Goal: Check status: Check status

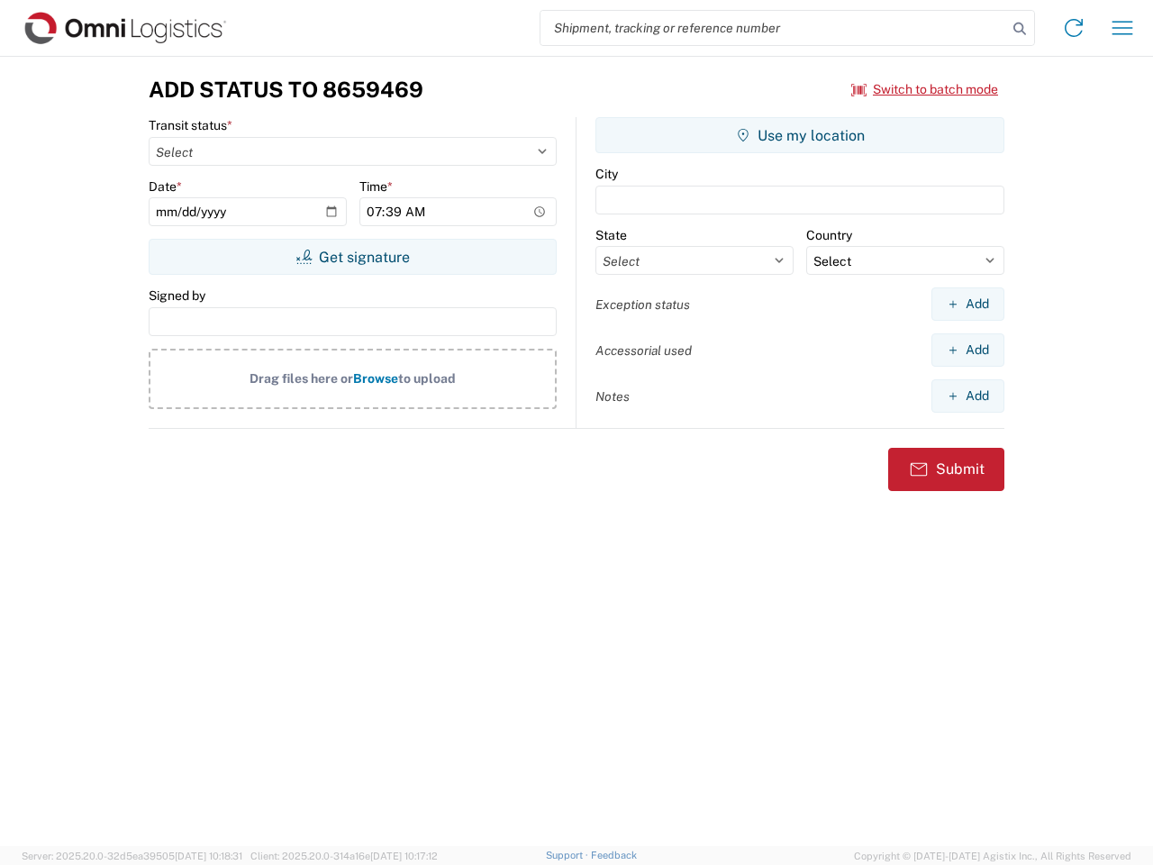
click at [774, 28] on input "search" at bounding box center [773, 28] width 467 height 34
click at [1019, 29] on icon at bounding box center [1019, 28] width 25 height 25
click at [1074, 28] on icon at bounding box center [1073, 28] width 29 height 29
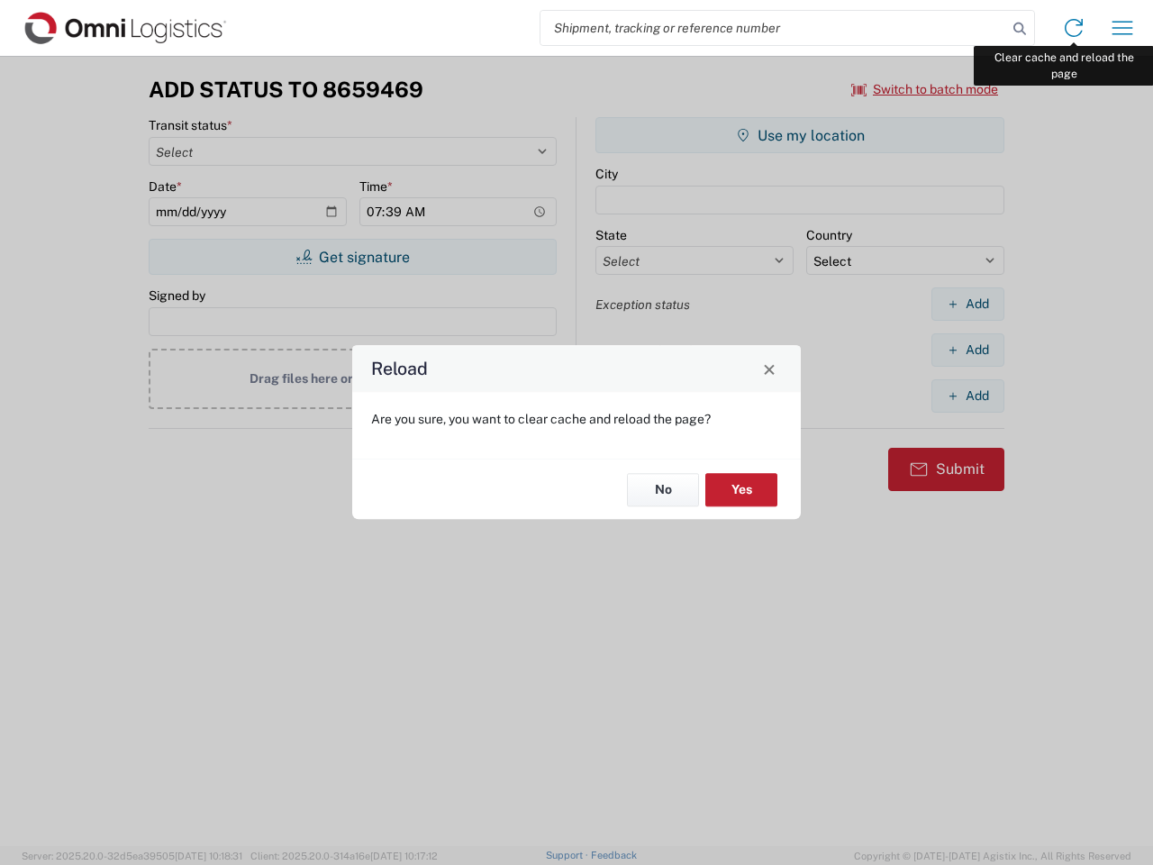
click at [1122, 28] on div "Reload Are you sure, you want to clear cache and reload the page? No Yes" at bounding box center [576, 432] width 1153 height 865
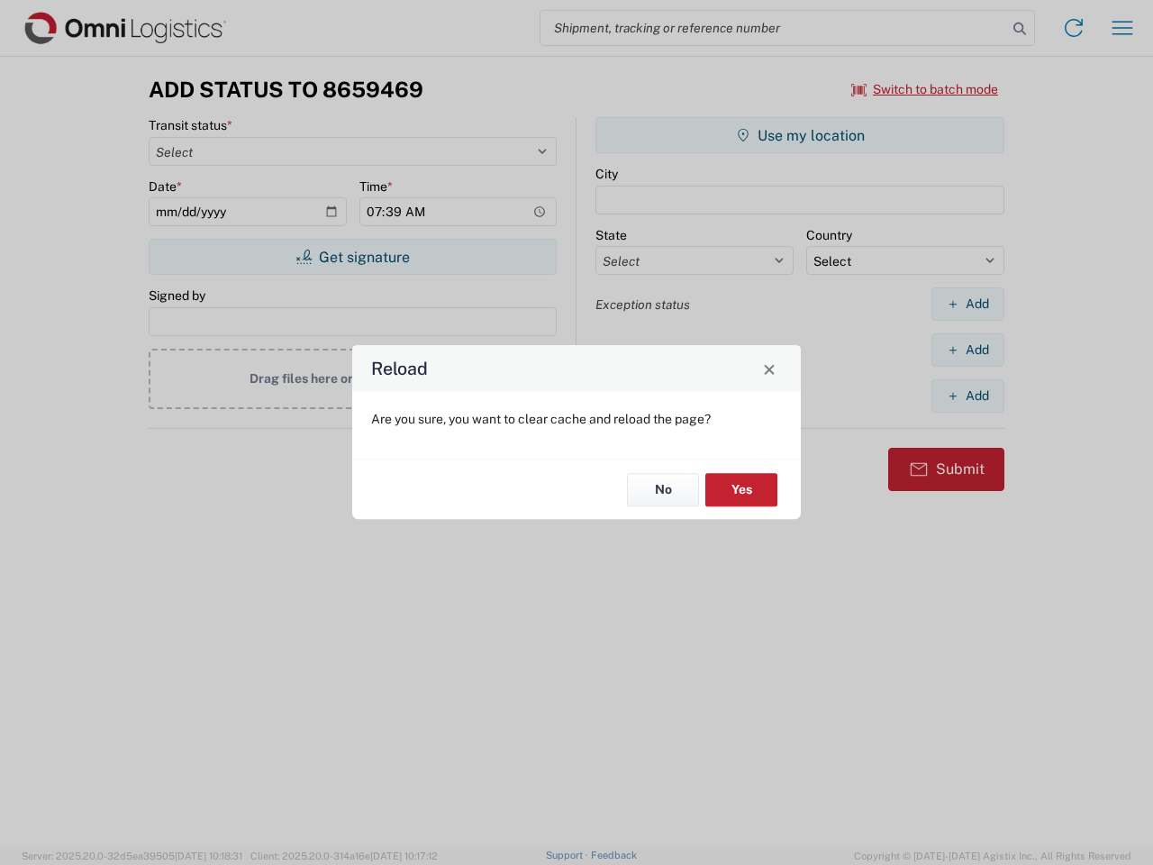
click at [925, 89] on div "Reload Are you sure, you want to clear cache and reload the page? No Yes" at bounding box center [576, 432] width 1153 height 865
click at [352, 257] on div "Reload Are you sure, you want to clear cache and reload the page? No Yes" at bounding box center [576, 432] width 1153 height 865
click at [800, 135] on div "Reload Are you sure, you want to clear cache and reload the page? No Yes" at bounding box center [576, 432] width 1153 height 865
click at [967, 304] on div "Reload Are you sure, you want to clear cache and reload the page? No Yes" at bounding box center [576, 432] width 1153 height 865
click at [967, 349] on div "Reload Are you sure, you want to clear cache and reload the page? No Yes" at bounding box center [576, 432] width 1153 height 865
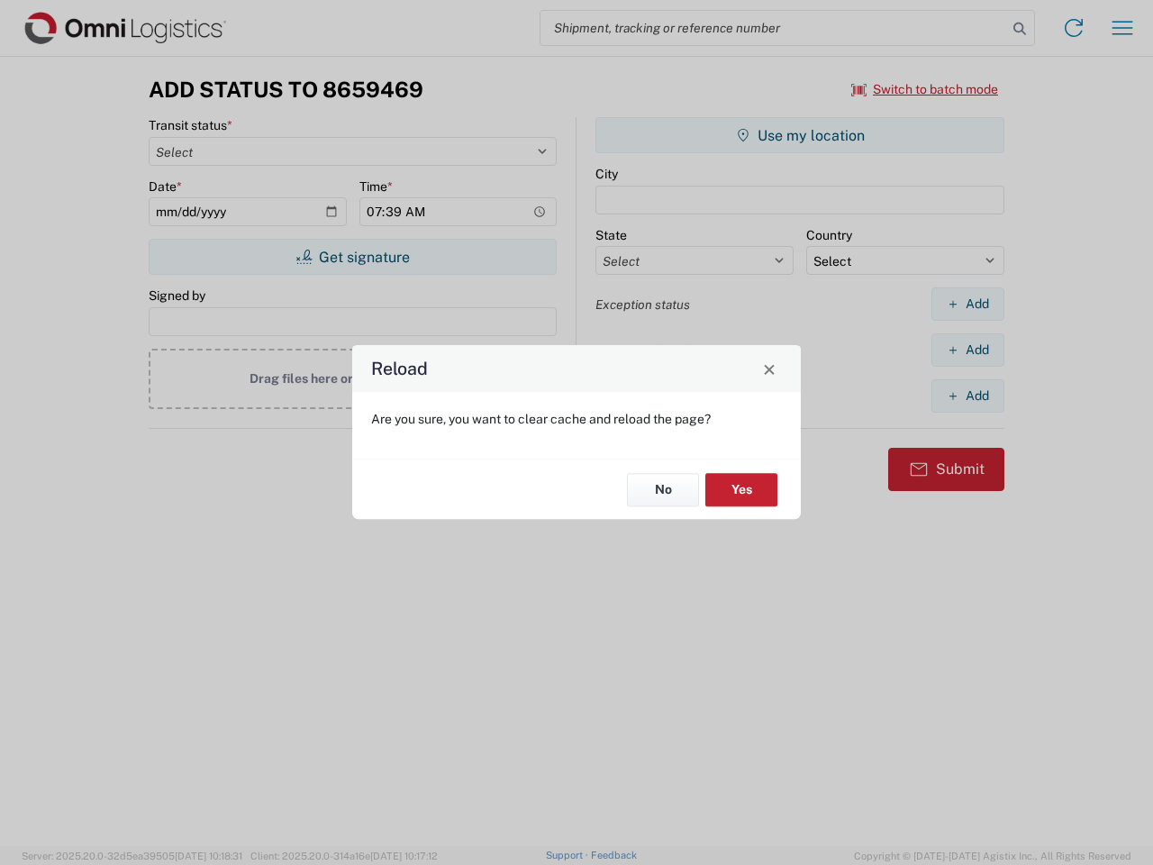
click at [967, 395] on div "Reload Are you sure, you want to clear cache and reload the page? No Yes" at bounding box center [576, 432] width 1153 height 865
